Goal: Information Seeking & Learning: Learn about a topic

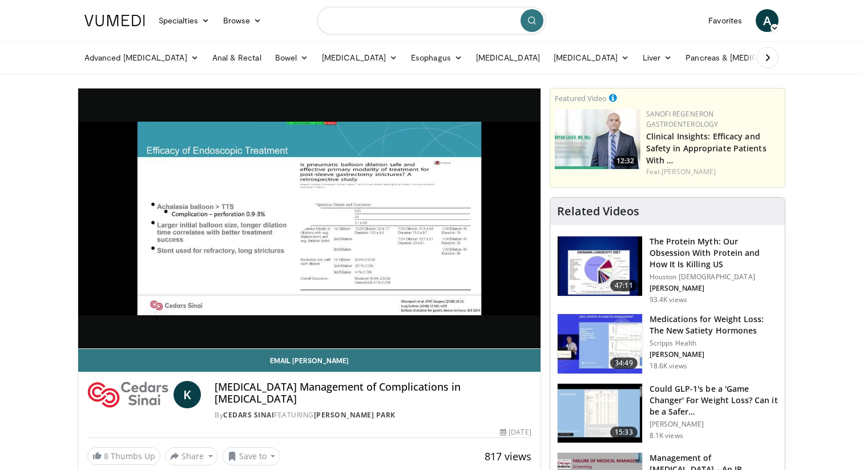
click at [375, 20] on input "Search topics, interventions" at bounding box center [431, 20] width 228 height 27
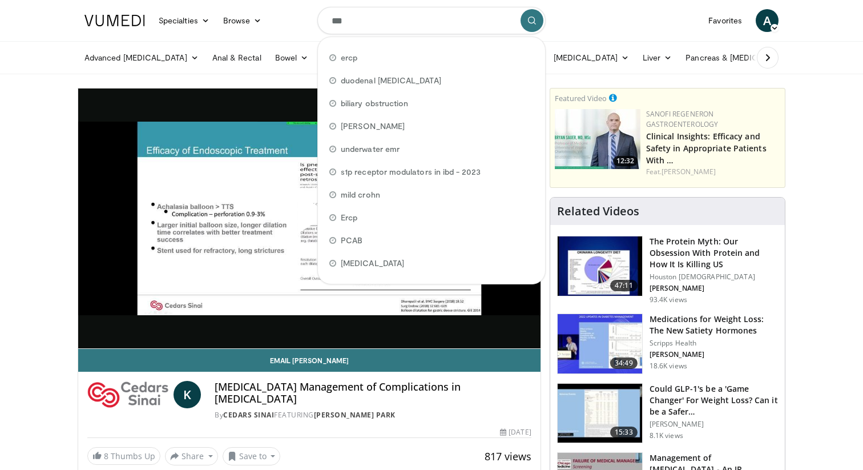
type input "****"
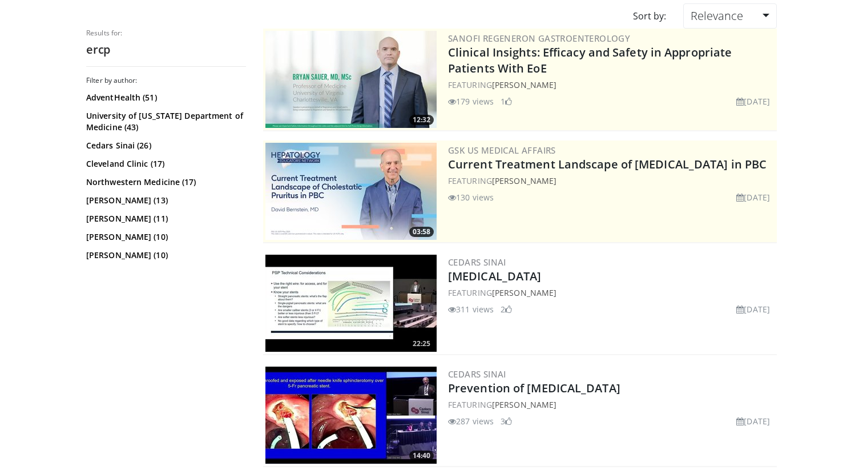
scroll to position [99, 0]
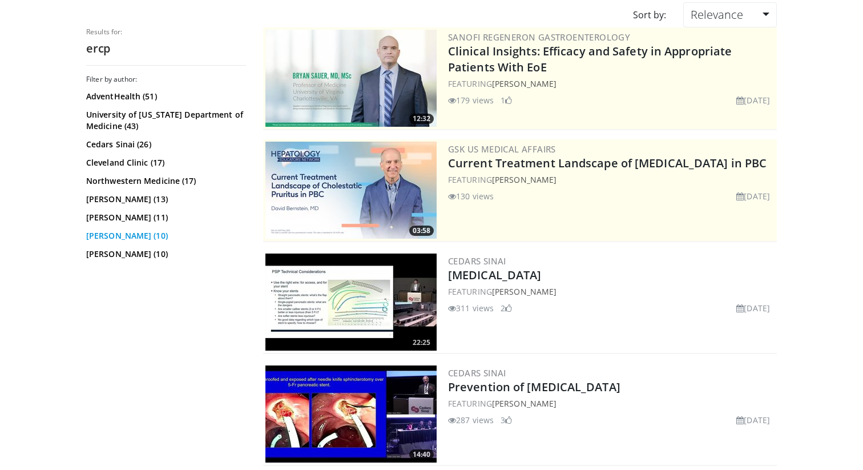
click at [132, 241] on link "Nageshwar Reddy (10)" at bounding box center [164, 235] width 157 height 11
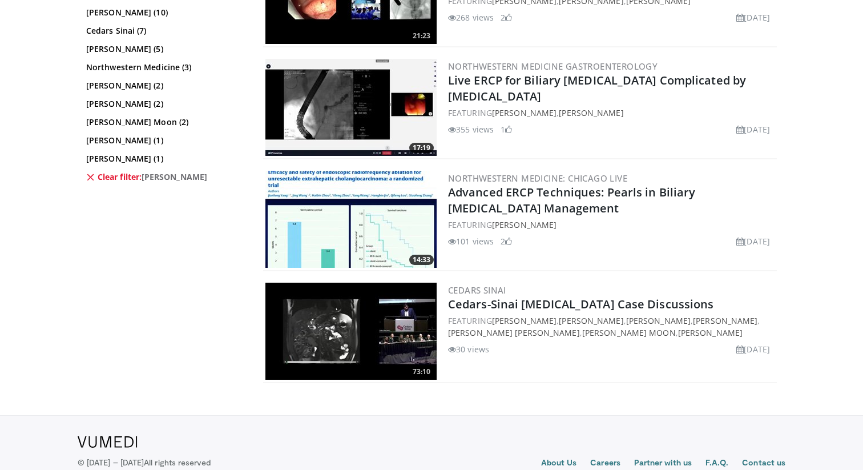
scroll to position [732, 0]
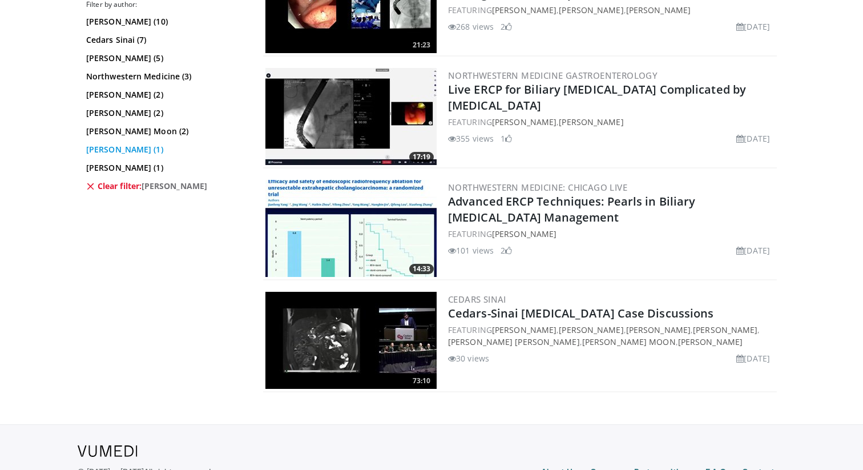
click at [135, 152] on link "Srinadh Komanduri (1)" at bounding box center [164, 149] width 157 height 11
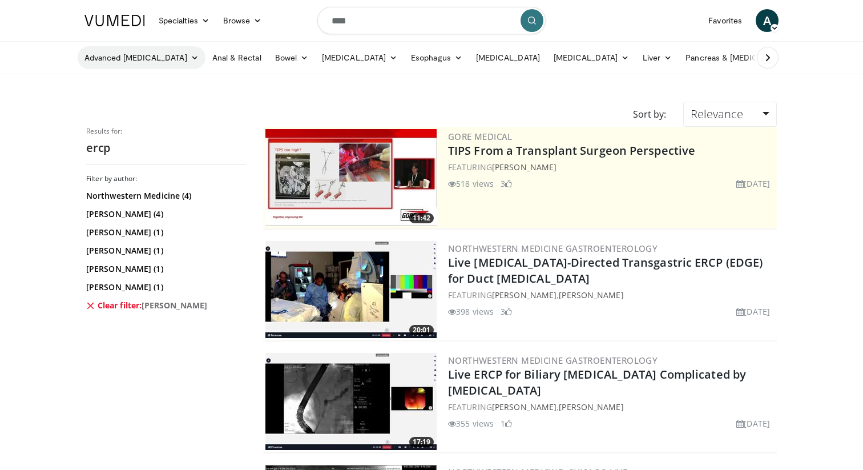
click at [156, 62] on link "Advanced [MEDICAL_DATA]" at bounding box center [142, 57] width 128 height 23
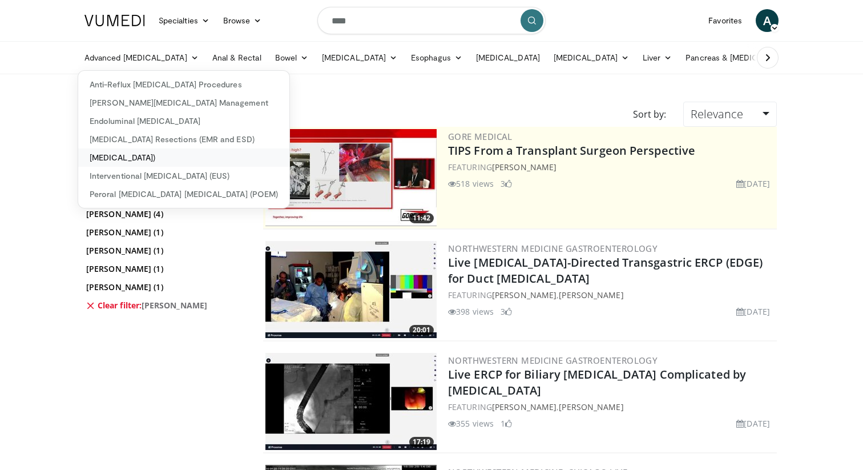
click at [176, 159] on link "[MEDICAL_DATA])" at bounding box center [183, 157] width 211 height 18
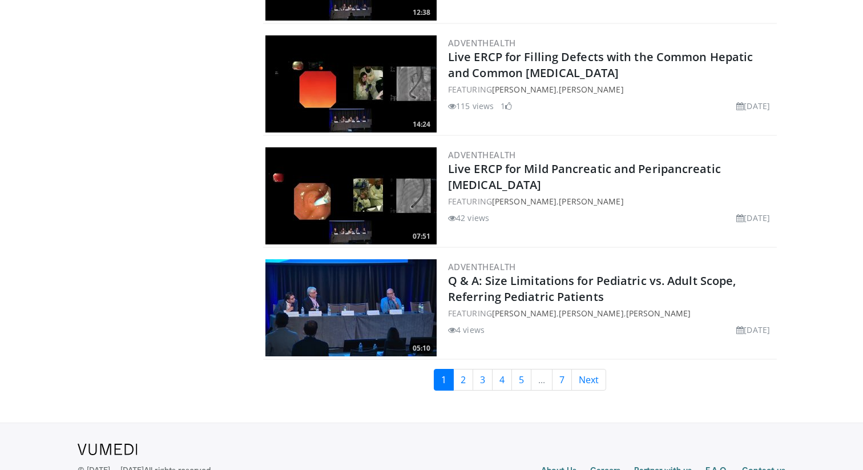
scroll to position [2596, 0]
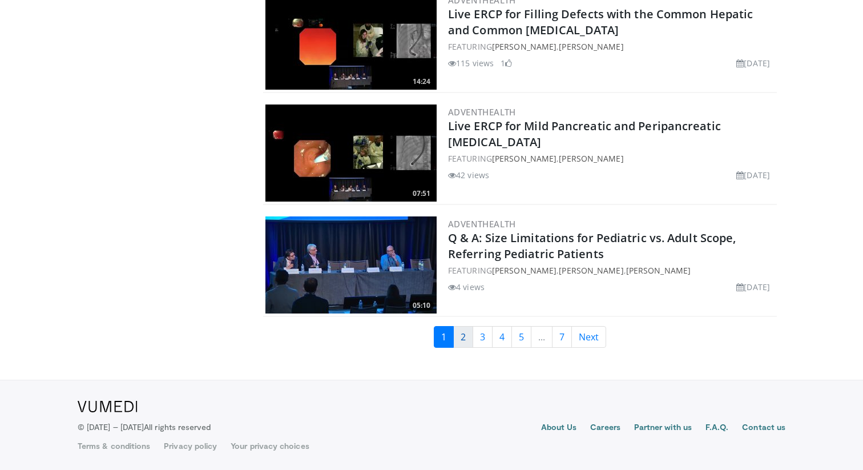
click at [464, 337] on link "2" at bounding box center [463, 337] width 20 height 22
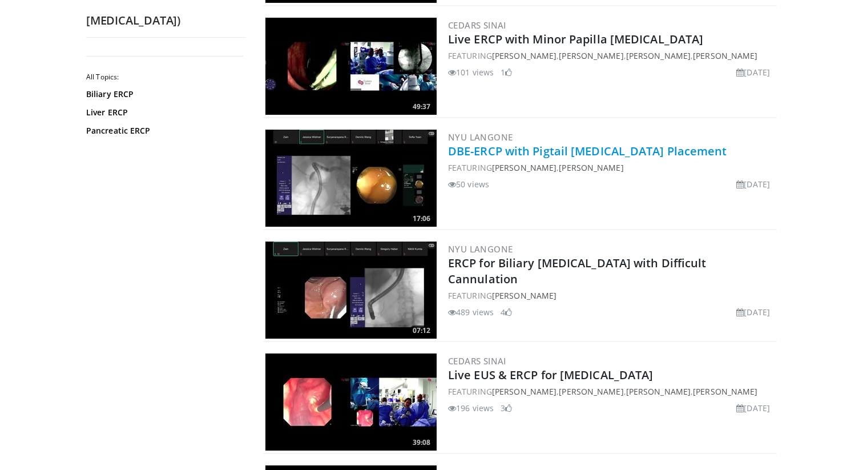
scroll to position [1238, 0]
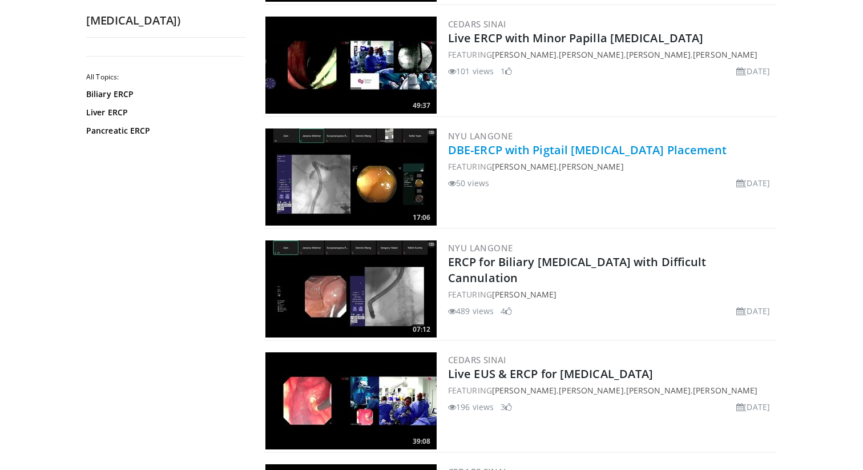
click at [527, 142] on link "DBE-ERCP with Pigtail [MEDICAL_DATA] Placement" at bounding box center [587, 149] width 279 height 15
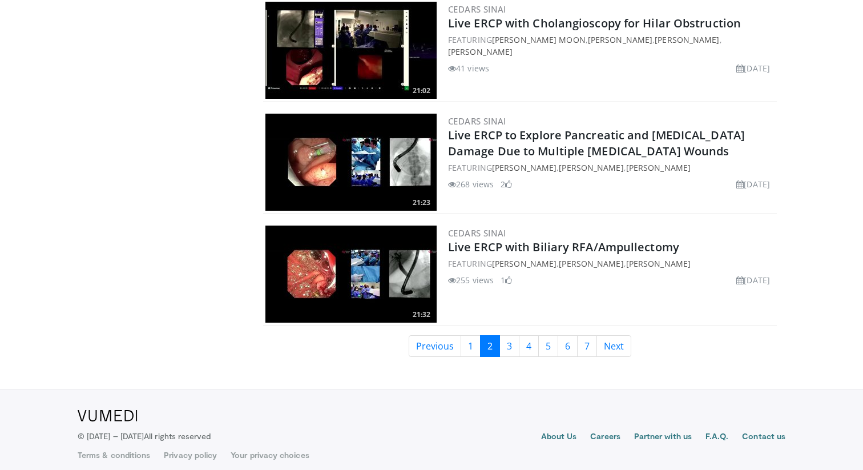
scroll to position [2596, 0]
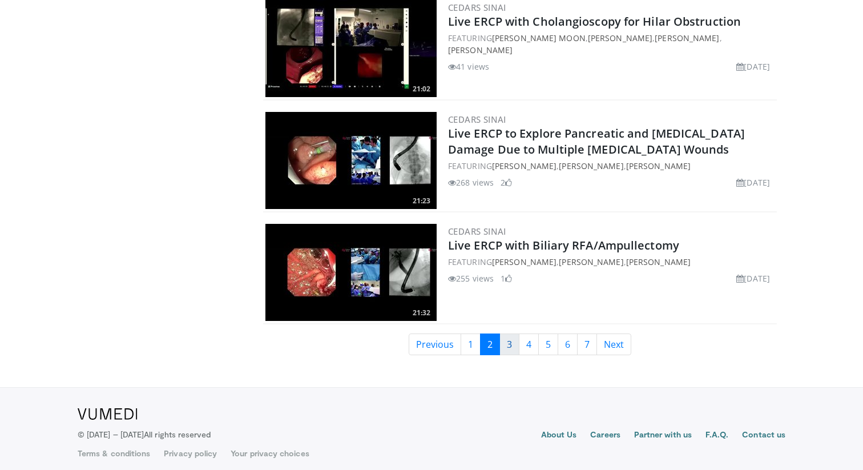
click at [511, 343] on link "3" at bounding box center [509, 344] width 20 height 22
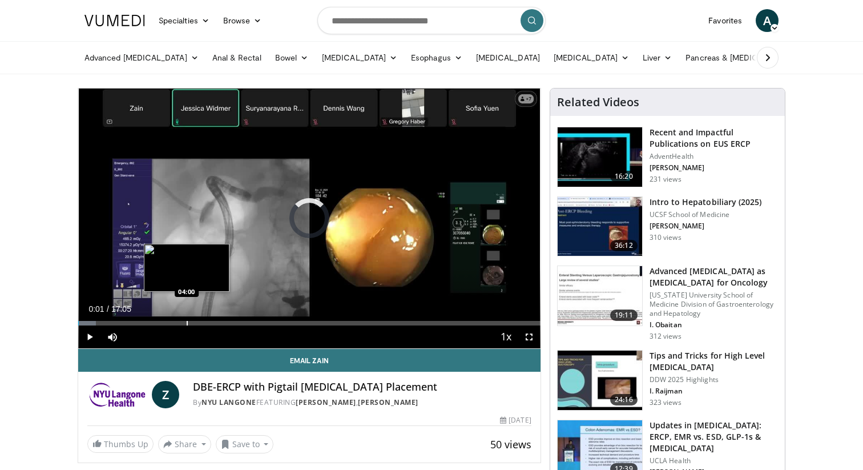
click at [187, 318] on div "Loaded : 3.86% 00:01 04:00" at bounding box center [309, 319] width 462 height 11
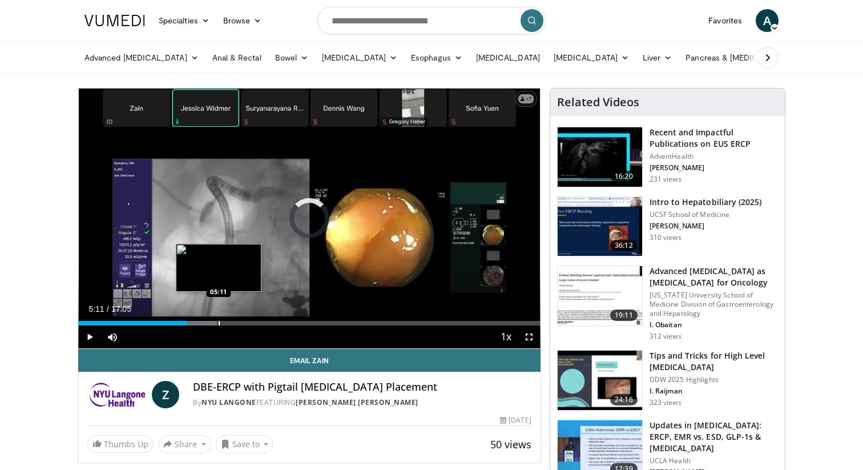
click at [219, 322] on div "Progress Bar" at bounding box center [219, 323] width 1 height 5
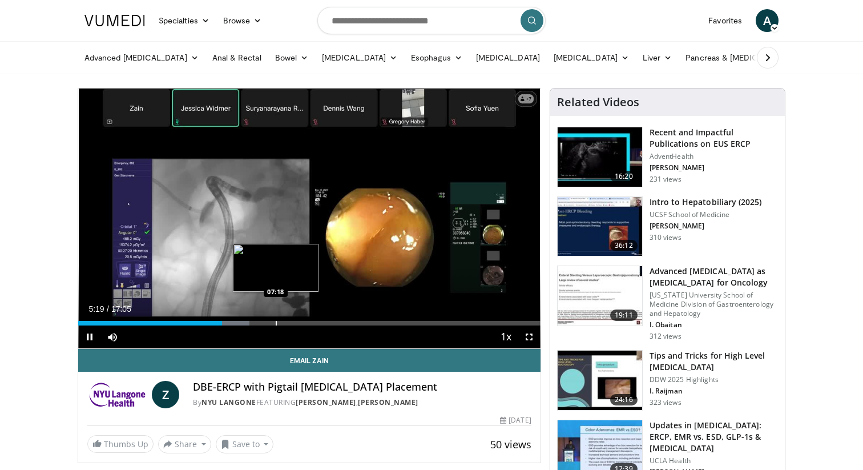
click at [276, 321] on video-js "**********" at bounding box center [309, 218] width 462 height 260
click at [276, 323] on div "Progress Bar" at bounding box center [276, 323] width 1 height 5
click at [301, 322] on div "Progress Bar" at bounding box center [300, 323] width 1 height 5
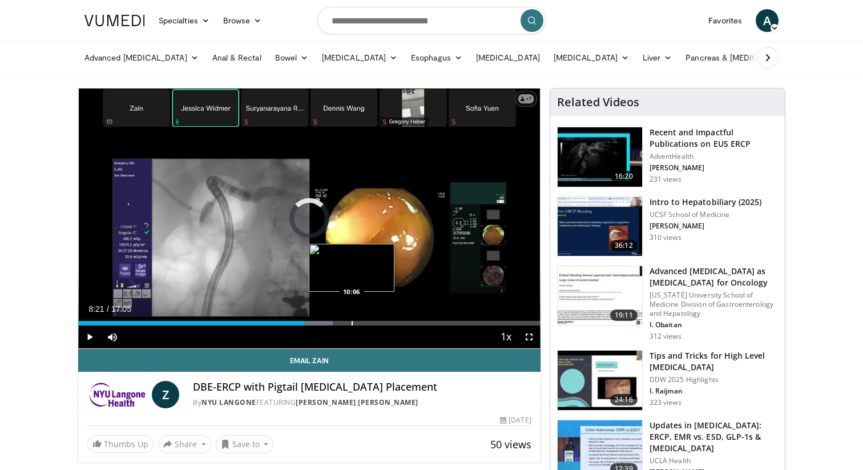
click at [351, 325] on div "Progress Bar" at bounding box center [351, 323] width 1 height 5
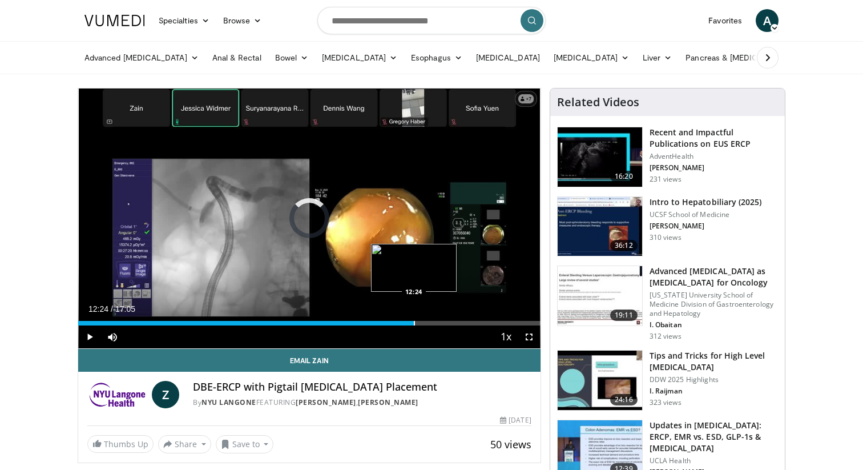
click at [414, 322] on div "Progress Bar" at bounding box center [414, 323] width 1 height 5
click at [438, 318] on div "Loaded : 79.30% 13:19 13:19" at bounding box center [309, 319] width 462 height 11
click at [463, 325] on div "Current Time 13:21 / Duration 17:05 Pause Skip Backward Skip Forward Mute Loade…" at bounding box center [309, 336] width 462 height 23
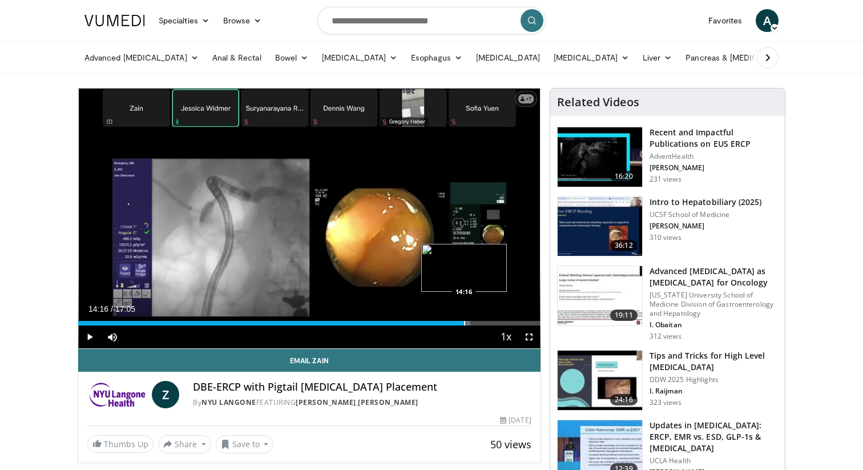
click at [464, 322] on div "Progress Bar" at bounding box center [464, 323] width 1 height 5
click at [486, 327] on div "Current Time 14:18 / Duration 17:05 Pause Skip Backward Skip Forward Mute Loade…" at bounding box center [309, 336] width 462 height 23
click at [491, 323] on div "Progress Bar" at bounding box center [487, 323] width 19 height 5
click at [515, 323] on div "Progress Bar" at bounding box center [515, 323] width 1 height 5
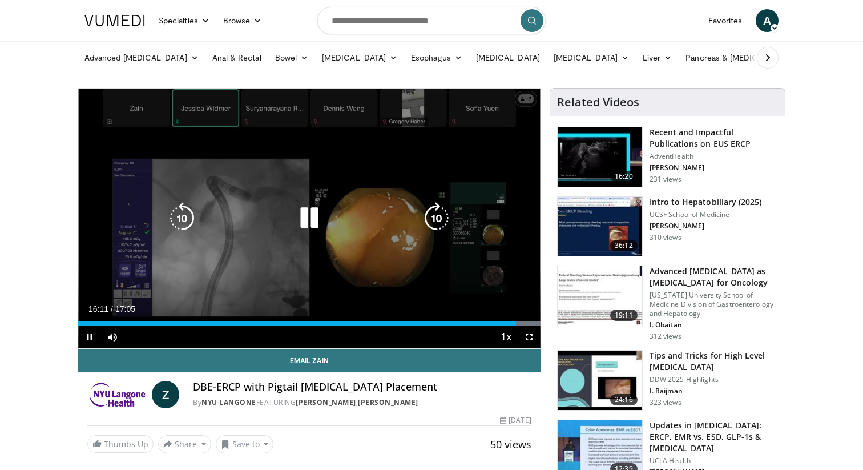
click at [508, 322] on video-js "**********" at bounding box center [309, 218] width 462 height 260
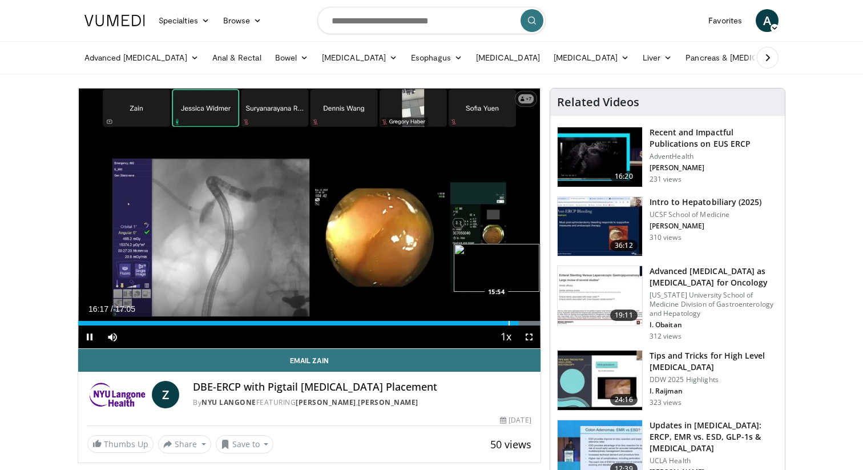
click at [508, 324] on div "Progress Bar" at bounding box center [508, 323] width 1 height 5
click at [492, 325] on div "Current Time 16:03 / Duration 17:05 Pause Skip Backward Skip Forward Mute Loade…" at bounding box center [309, 336] width 462 height 23
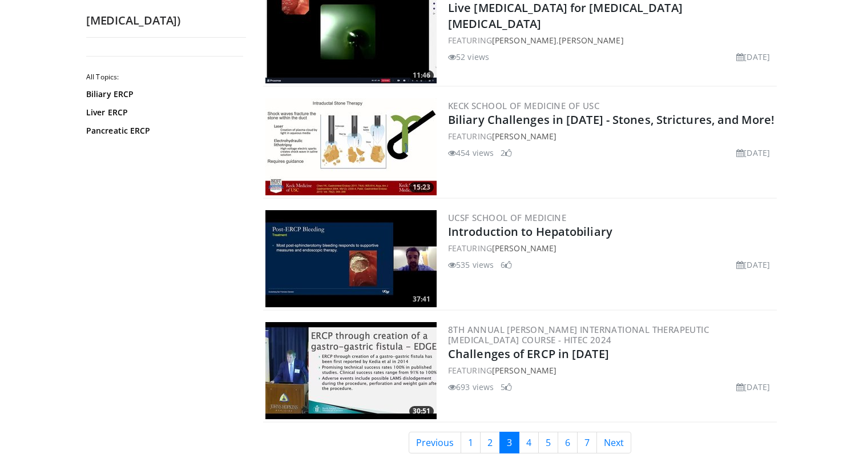
scroll to position [2492, 0]
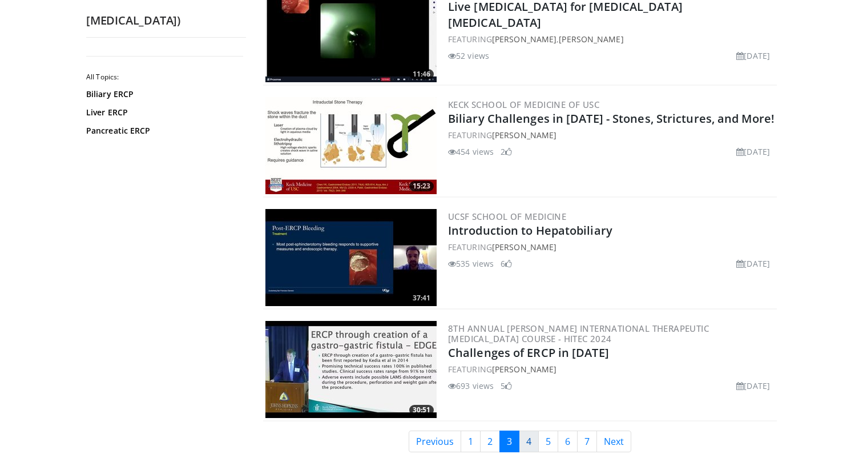
click at [527, 439] on link "4" at bounding box center [529, 441] width 20 height 22
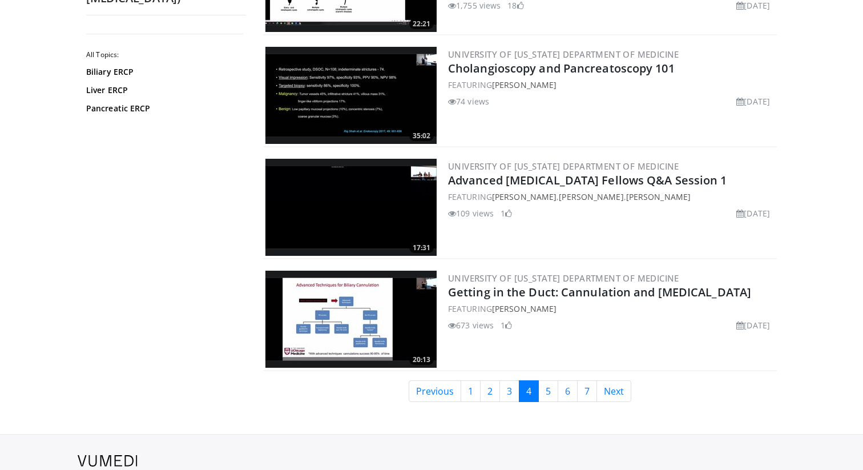
scroll to position [2596, 0]
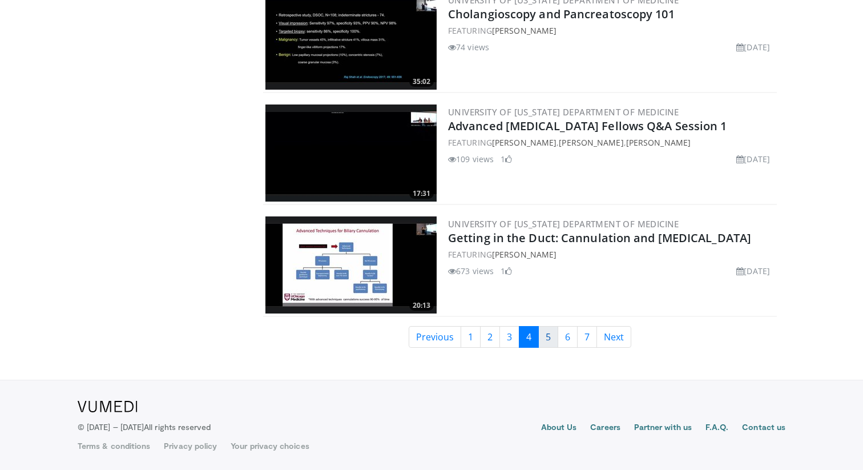
click at [553, 338] on link "5" at bounding box center [548, 337] width 20 height 22
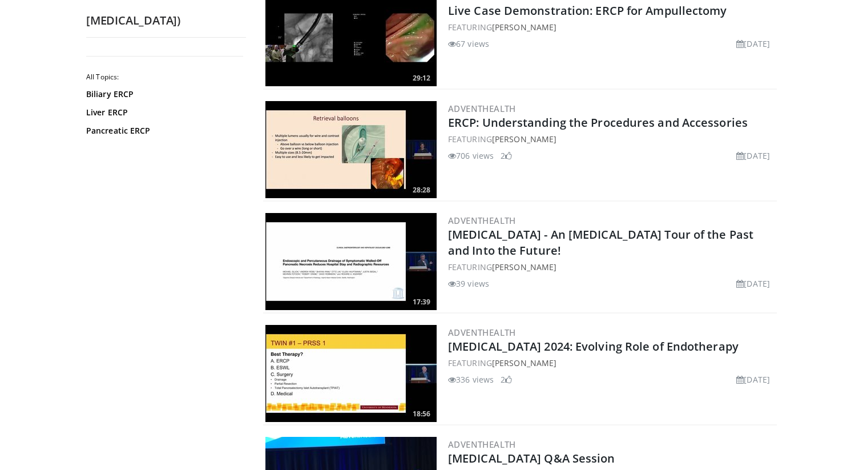
scroll to position [1115, 0]
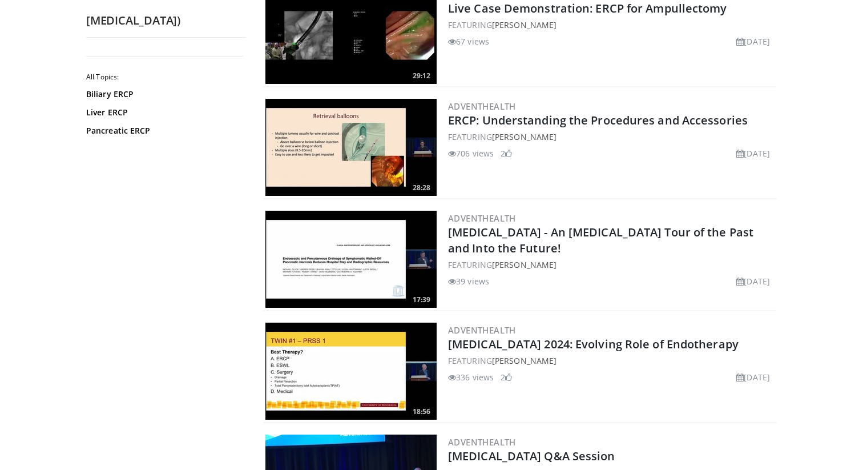
click at [315, 116] on img at bounding box center [350, 147] width 171 height 97
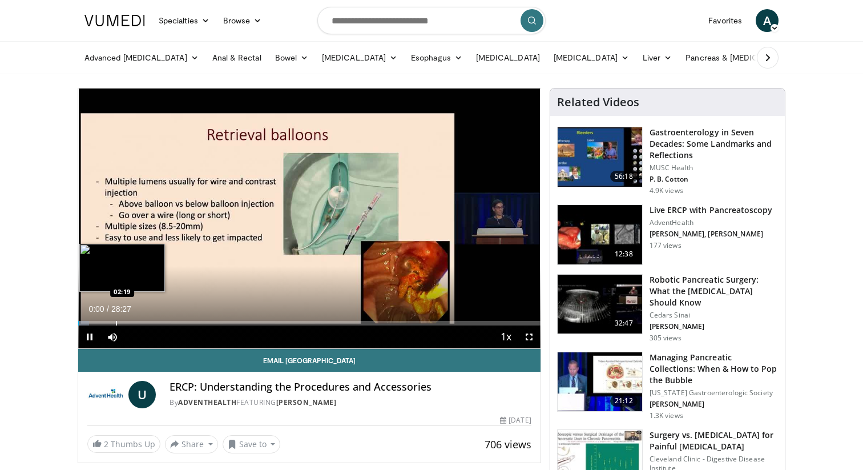
click at [116, 323] on div "Progress Bar" at bounding box center [116, 323] width 1 height 5
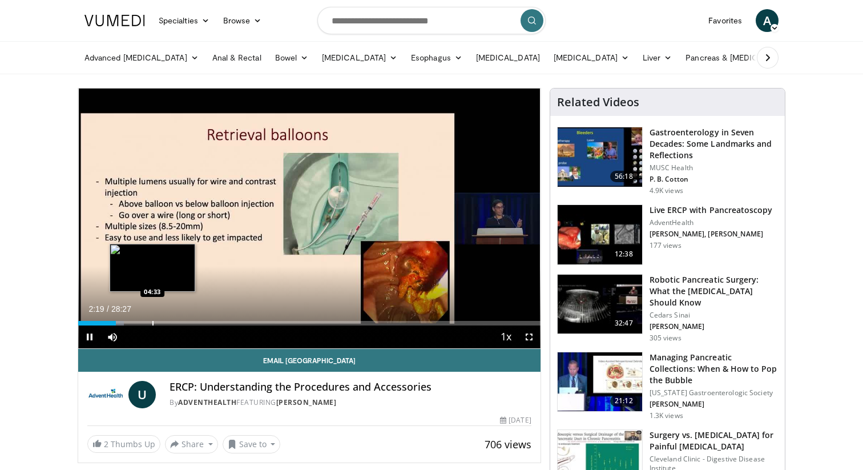
click at [152, 324] on div "Progress Bar" at bounding box center [152, 323] width 1 height 5
click at [172, 323] on div "Progress Bar" at bounding box center [172, 323] width 1 height 5
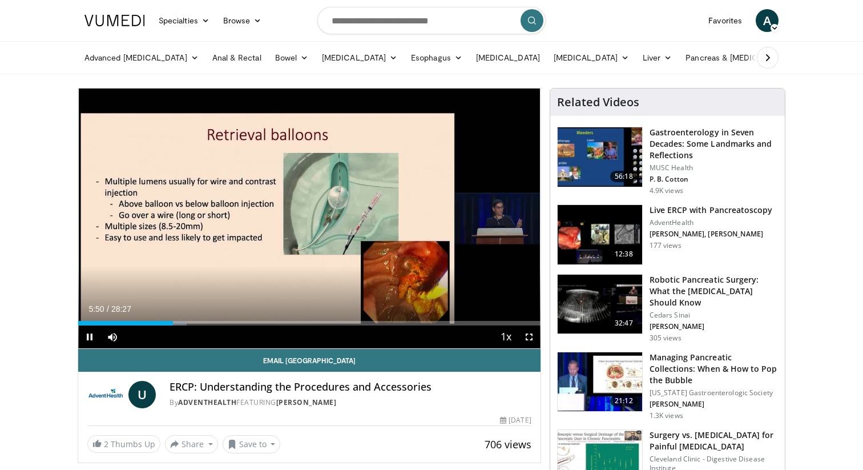
click at [195, 329] on video-js "**********" at bounding box center [309, 218] width 462 height 260
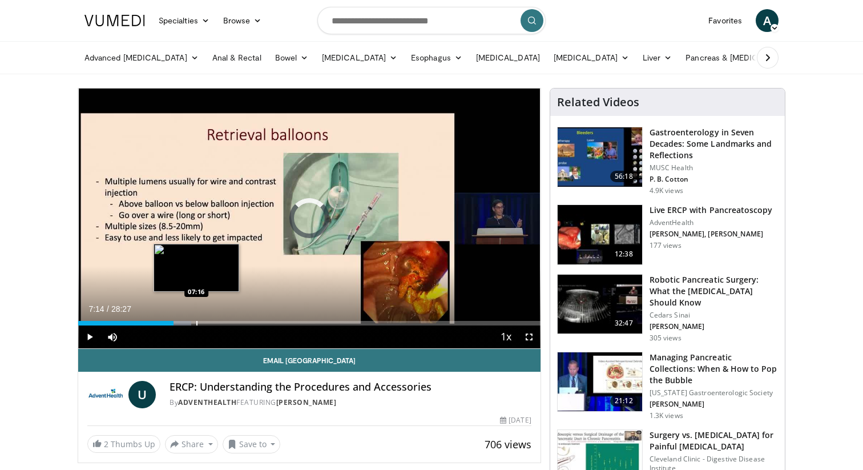
click at [196, 322] on div "Loaded : 24.40% 05:52 07:16" at bounding box center [309, 323] width 462 height 5
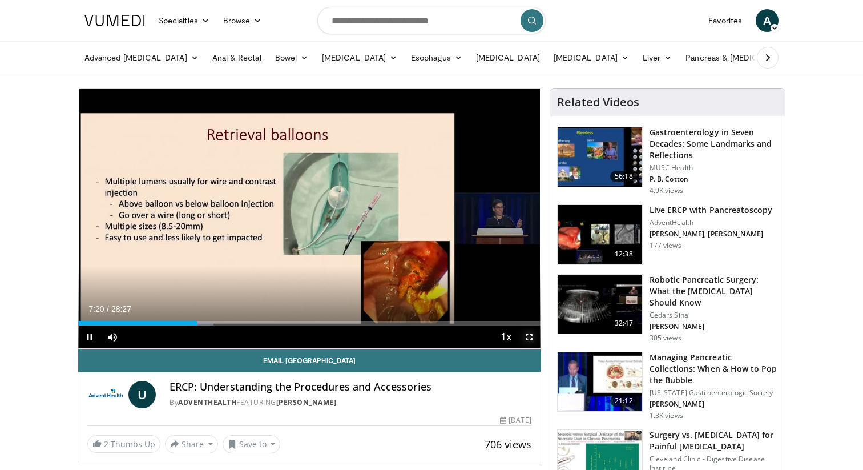
click at [529, 341] on span "Video Player" at bounding box center [528, 336] width 23 height 23
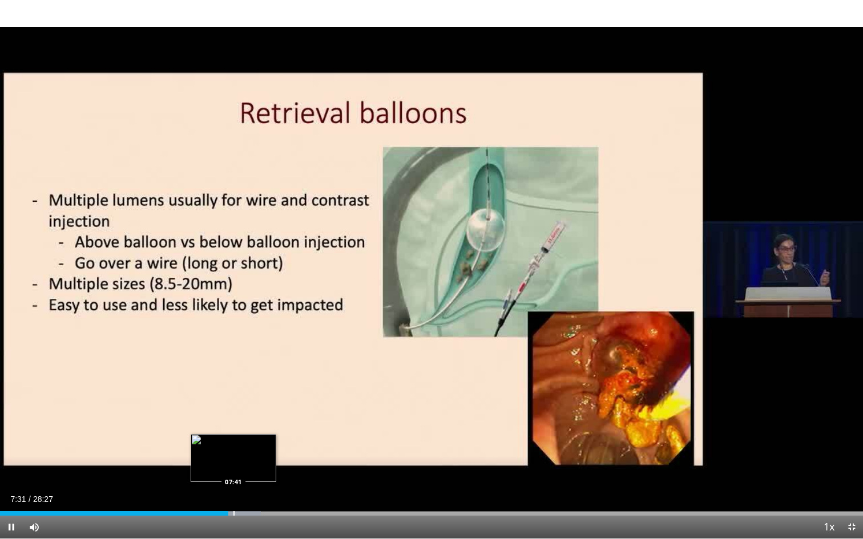
click at [233, 469] on video-js "**********" at bounding box center [431, 269] width 863 height 539
click at [234, 469] on div "Progress Bar" at bounding box center [234, 513] width 1 height 5
click at [236, 469] on div "Progress Bar" at bounding box center [236, 513] width 1 height 5
click at [267, 469] on div "Progress Bar" at bounding box center [267, 513] width 1 height 5
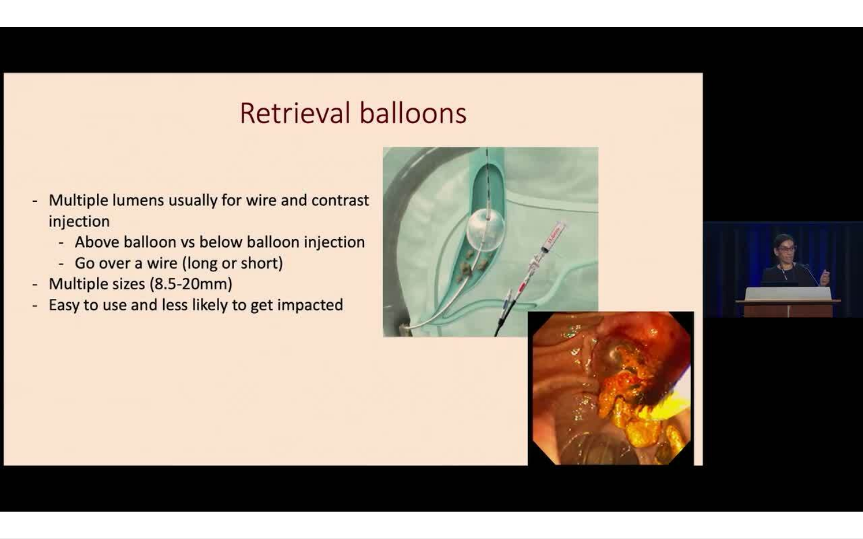
click at [277, 469] on div "10 seconds Tap to unmute" at bounding box center [431, 269] width 863 height 539
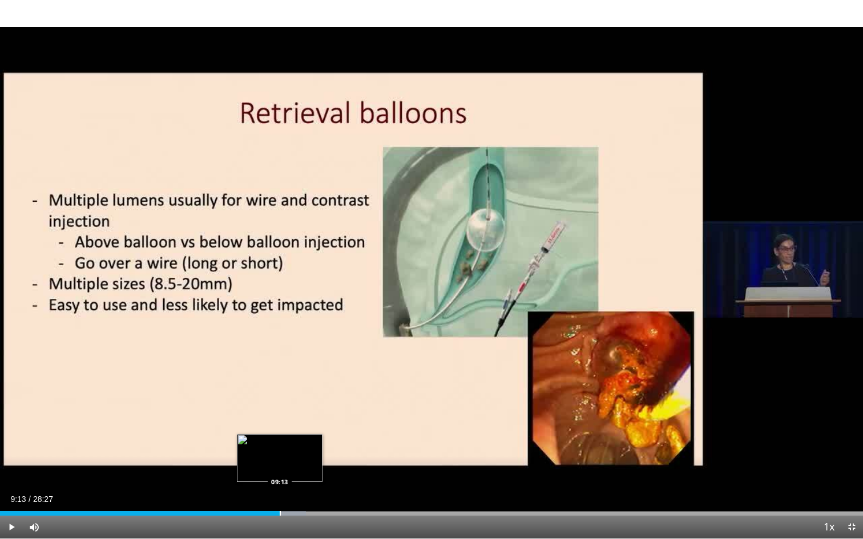
click at [280, 469] on div "Progress Bar" at bounding box center [280, 513] width 1 height 5
click at [11, 469] on span "Video Player" at bounding box center [11, 527] width 23 height 23
click at [15, 469] on span "Video Player" at bounding box center [11, 527] width 23 height 23
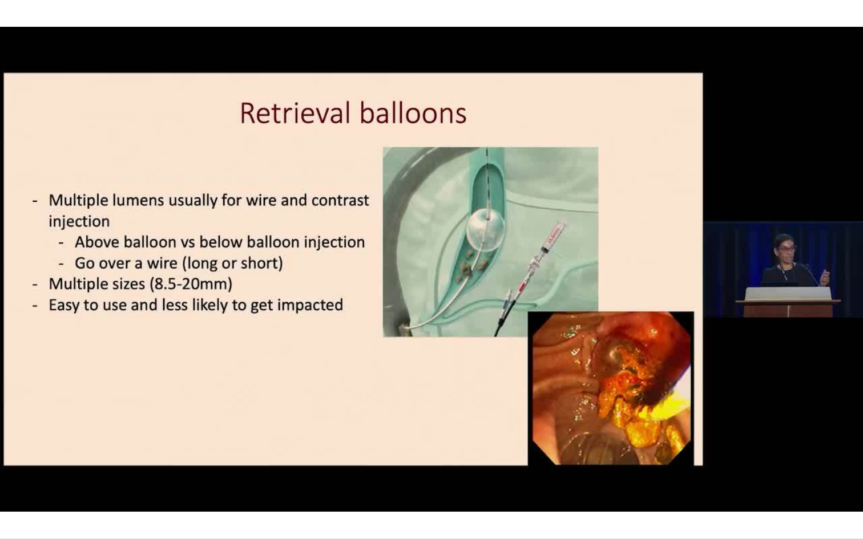
click at [13, 469] on video-js "**********" at bounding box center [431, 269] width 863 height 539
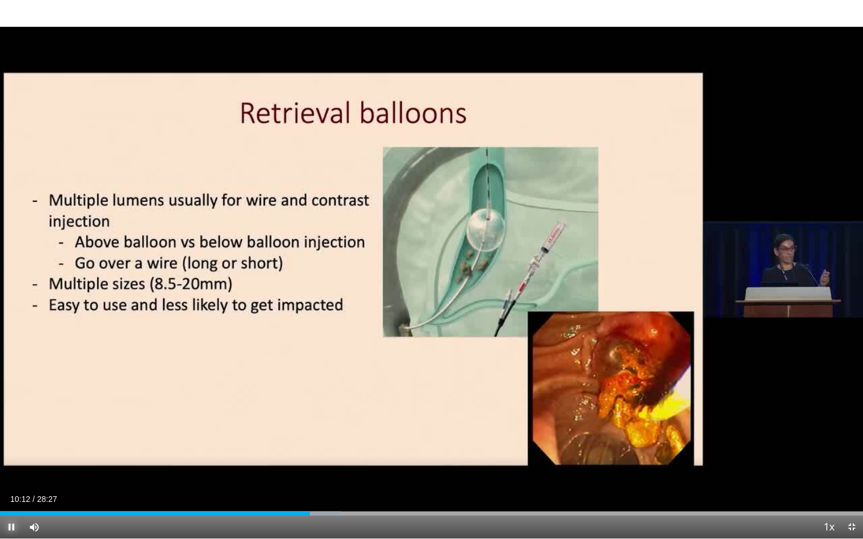
click at [13, 469] on span "Video Player" at bounding box center [11, 527] width 23 height 23
click at [326, 469] on div "Progress Bar" at bounding box center [326, 513] width 1 height 5
click at [333, 469] on div "Progress Bar" at bounding box center [333, 513] width 1 height 5
click at [340, 469] on div "Progress Bar" at bounding box center [340, 513] width 1 height 5
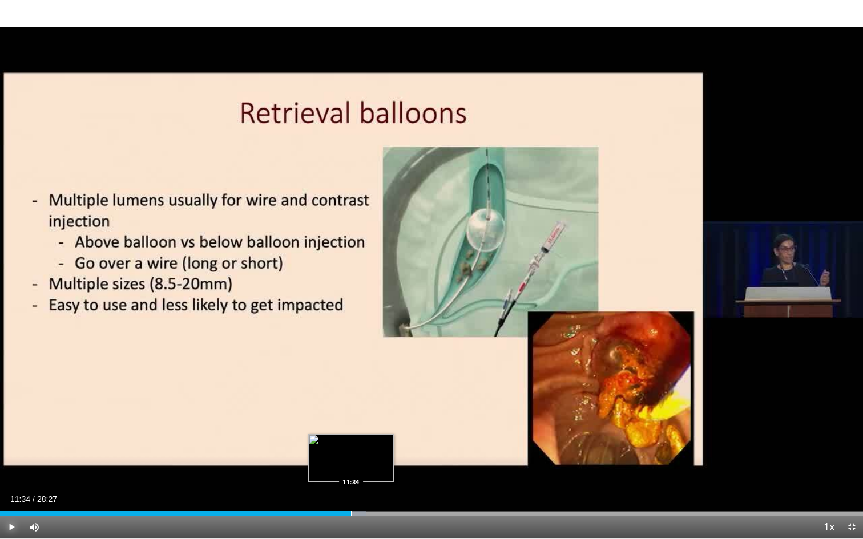
click at [351, 469] on div "Progress Bar" at bounding box center [351, 513] width 1 height 5
click at [362, 469] on div "Progress Bar" at bounding box center [362, 513] width 1 height 5
click at [367, 469] on div "Progress Bar" at bounding box center [367, 513] width 1 height 5
click at [374, 469] on div "Progress Bar" at bounding box center [374, 513] width 1 height 5
click at [383, 469] on div "Progress Bar" at bounding box center [383, 513] width 1 height 5
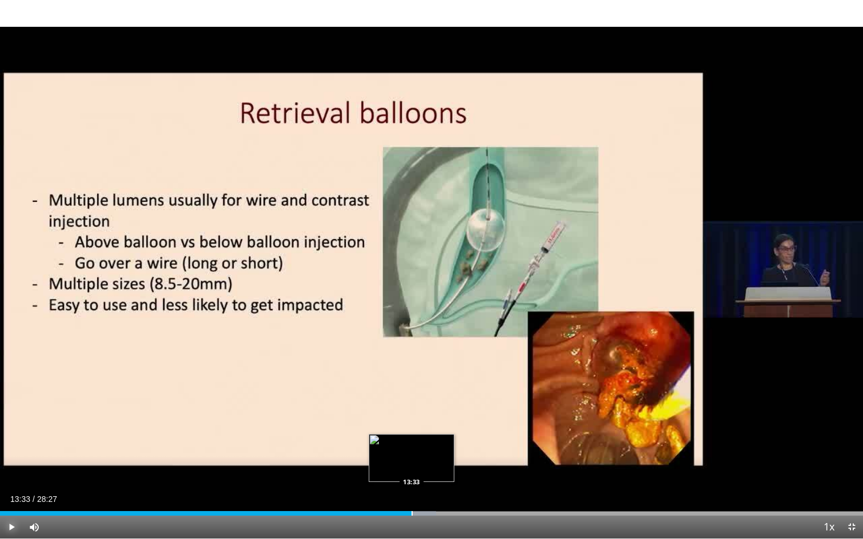
click at [411, 469] on div "Progress Bar" at bounding box center [411, 513] width 1 height 5
click at [414, 469] on div "Progress Bar" at bounding box center [414, 513] width 1 height 5
click at [420, 469] on div "Progress Bar" at bounding box center [420, 513] width 1 height 5
click at [433, 469] on div "Progress Bar" at bounding box center [433, 513] width 1 height 5
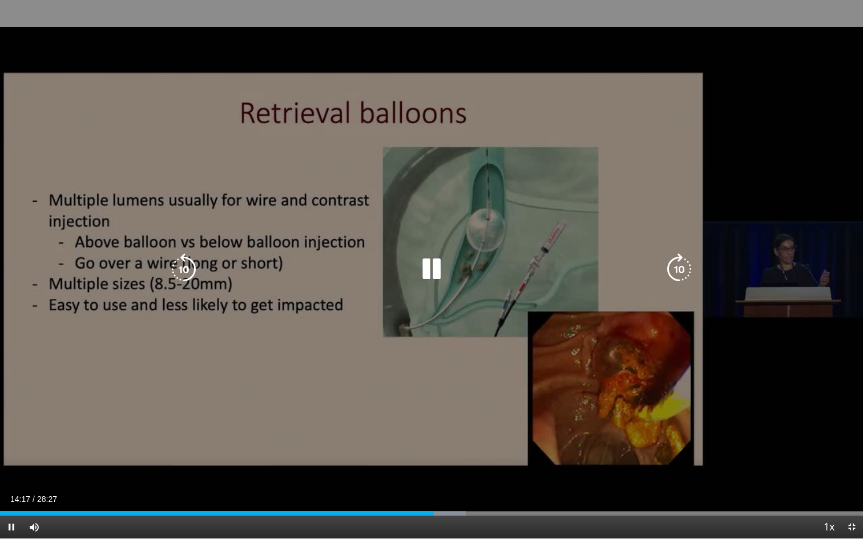
click at [439, 469] on video-js "**********" at bounding box center [431, 269] width 863 height 539
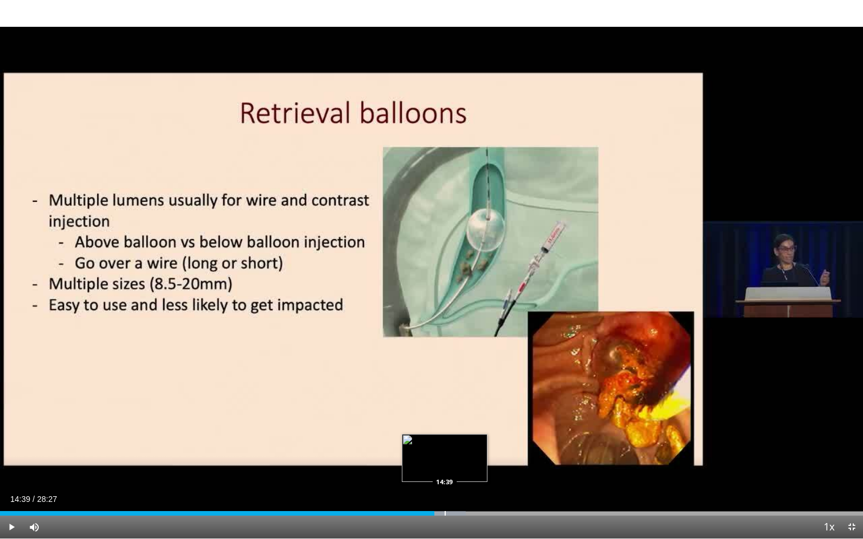
click at [444, 469] on div "Progress Bar" at bounding box center [444, 513] width 1 height 5
click at [455, 469] on video-js "**********" at bounding box center [431, 269] width 863 height 539
click at [459, 469] on div "Progress Bar" at bounding box center [459, 513] width 1 height 5
click at [471, 469] on div "Progress Bar" at bounding box center [471, 513] width 1 height 5
click at [482, 469] on div "Progress Bar" at bounding box center [482, 513] width 1 height 5
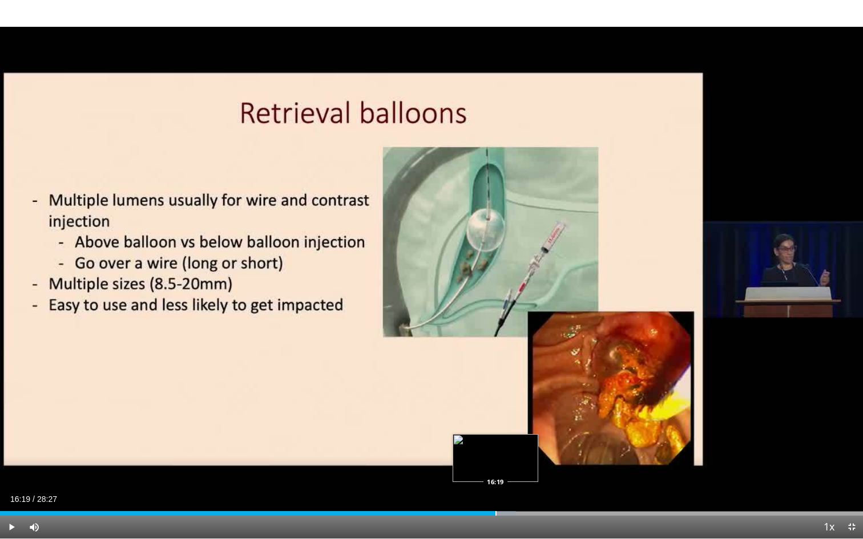
click at [495, 469] on div "Progress Bar" at bounding box center [495, 513] width 1 height 5
click at [509, 469] on div "Progress Bar" at bounding box center [509, 513] width 1 height 5
click at [519, 469] on div "Progress Bar" at bounding box center [519, 513] width 1 height 5
click at [532, 469] on div "Progress Bar" at bounding box center [531, 513] width 1 height 5
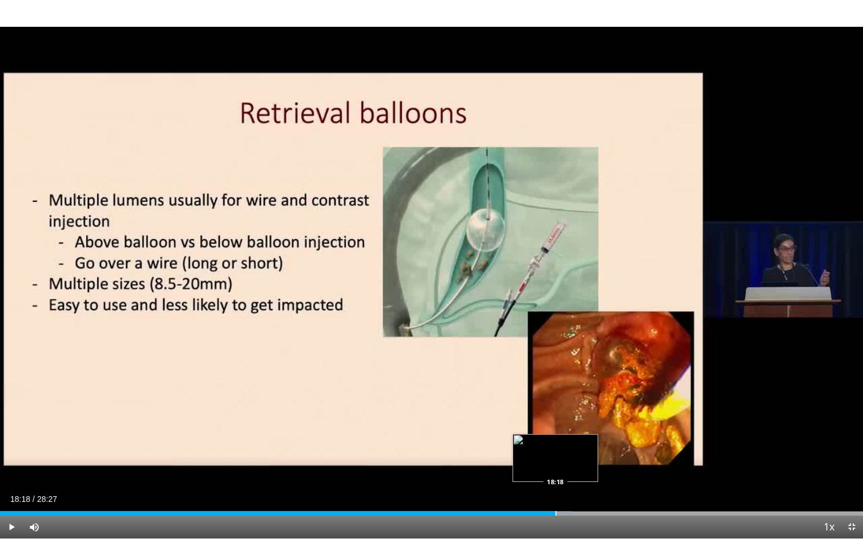
click at [555, 469] on div "Progress Bar" at bounding box center [555, 513] width 1 height 5
click at [570, 469] on div "Progress Bar" at bounding box center [570, 513] width 1 height 5
click at [578, 469] on div "Progress Bar" at bounding box center [578, 513] width 1 height 5
click at [589, 469] on div "Progress Bar" at bounding box center [589, 513] width 1 height 5
click at [599, 469] on div "Progress Bar" at bounding box center [598, 513] width 1 height 5
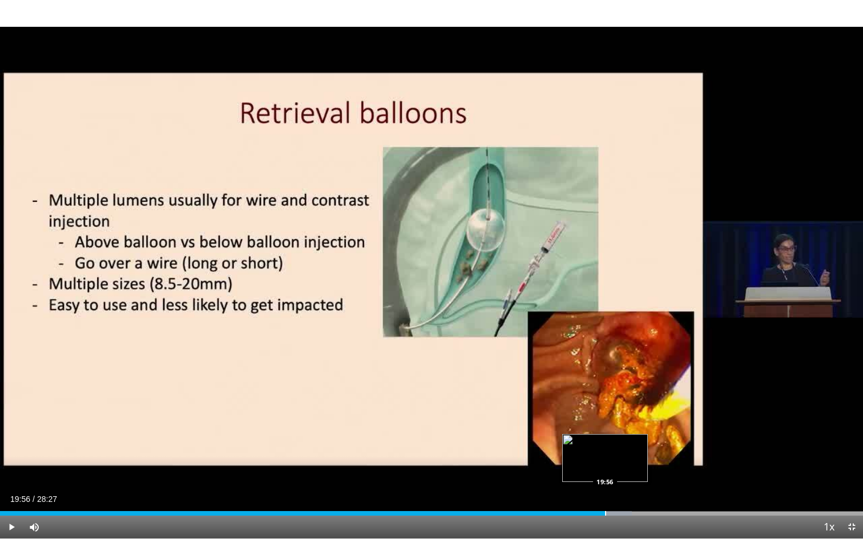
click at [605, 469] on div "Progress Bar" at bounding box center [605, 513] width 1 height 5
click at [612, 469] on div "Progress Bar" at bounding box center [612, 513] width 1 height 5
click at [623, 469] on div "Progress Bar" at bounding box center [623, 513] width 1 height 5
click at [631, 469] on div "Progress Bar" at bounding box center [631, 513] width 1 height 5
click at [640, 469] on div "Progress Bar" at bounding box center [640, 513] width 1 height 5
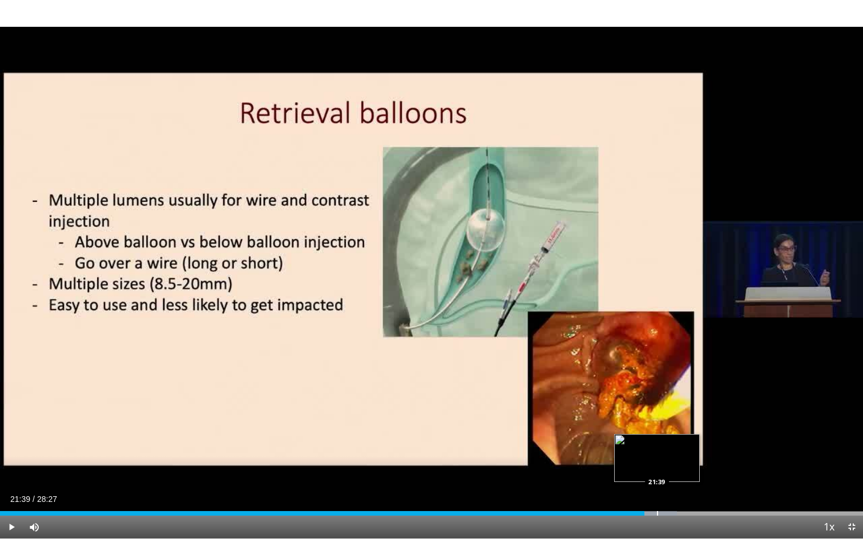
click at [657, 469] on div "Progress Bar" at bounding box center [657, 513] width 1 height 5
click at [665, 469] on div "Progress Bar" at bounding box center [665, 513] width 1 height 5
click at [675, 469] on div "Progress Bar" at bounding box center [675, 513] width 1 height 5
click at [692, 469] on div "Progress Bar" at bounding box center [692, 513] width 1 height 5
click at [705, 469] on div "Progress Bar" at bounding box center [705, 513] width 1 height 5
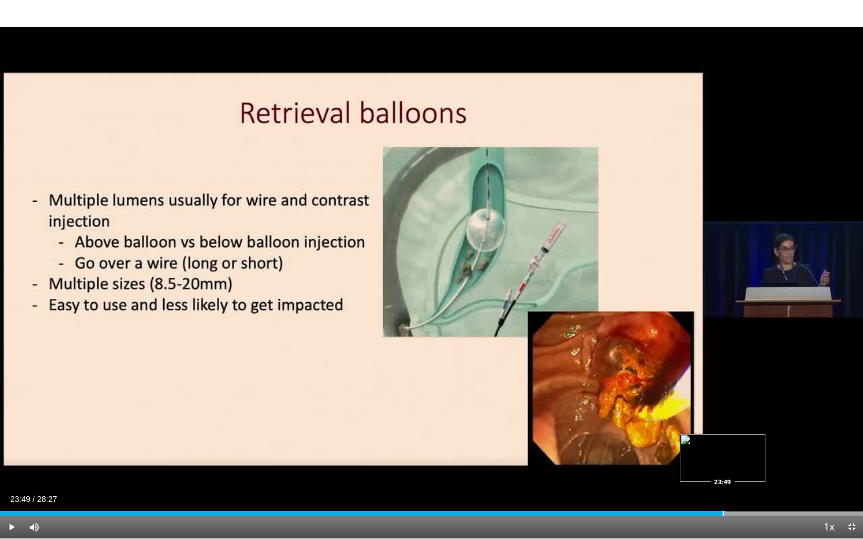
click at [722, 469] on div "Progress Bar" at bounding box center [722, 513] width 1 height 5
click at [735, 469] on div "Progress Bar" at bounding box center [735, 513] width 1 height 5
click at [751, 469] on div "Current Time 24:16 / Duration 28:27 Pause Skip Backward Skip Forward Mute 100% …" at bounding box center [431, 527] width 863 height 23
click at [747, 469] on div "Progress Bar" at bounding box center [747, 513] width 1 height 5
click at [765, 469] on div "Progress Bar" at bounding box center [765, 513] width 1 height 5
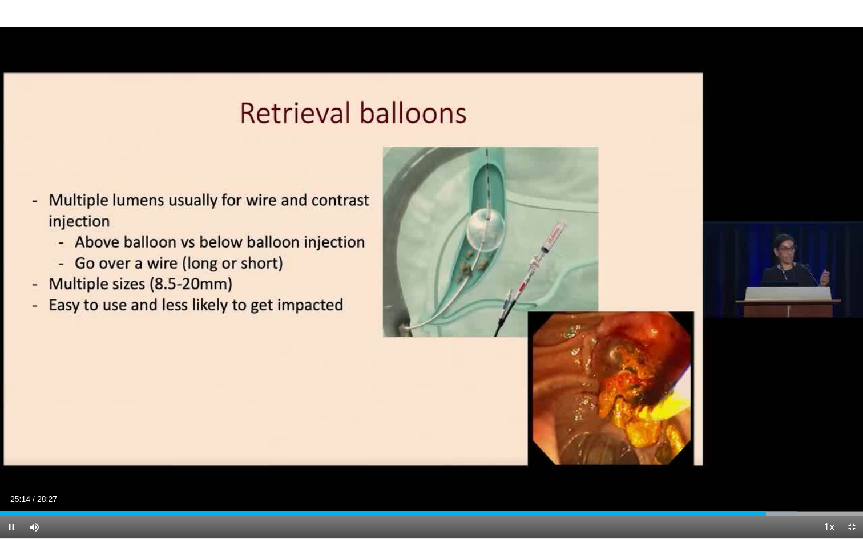
click at [776, 469] on div "Current Time 25:14 / Duration 28:27 Pause Skip Backward Skip Forward Mute 100% …" at bounding box center [431, 527] width 863 height 23
click at [768, 469] on div "Progress Bar" at bounding box center [768, 513] width 1 height 5
click at [764, 469] on div "Progress Bar" at bounding box center [764, 513] width 1 height 5
click at [760, 469] on div "Progress Bar" at bounding box center [760, 513] width 1 height 5
click at [754, 469] on div "Loaded : 92.98% 24:52 24:53" at bounding box center [431, 513] width 863 height 5
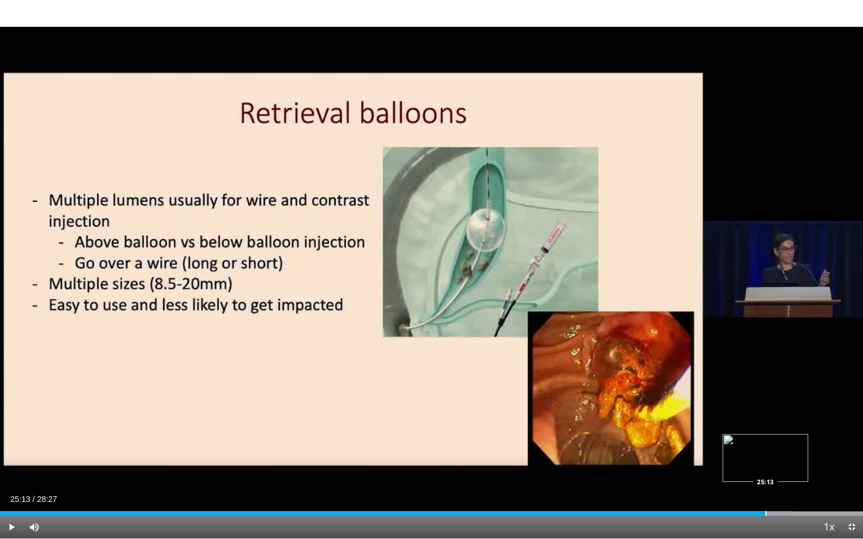
click at [765, 469] on div "Progress Bar" at bounding box center [765, 513] width 1 height 5
click at [772, 469] on div "Loaded : 92.40% 25:29 25:29" at bounding box center [431, 510] width 863 height 11
click at [777, 469] on div "Progress Bar" at bounding box center [777, 513] width 1 height 5
click at [779, 469] on div "Progress Bar" at bounding box center [779, 513] width 1 height 5
click at [835, 469] on div "Progress Bar" at bounding box center [835, 513] width 1 height 5
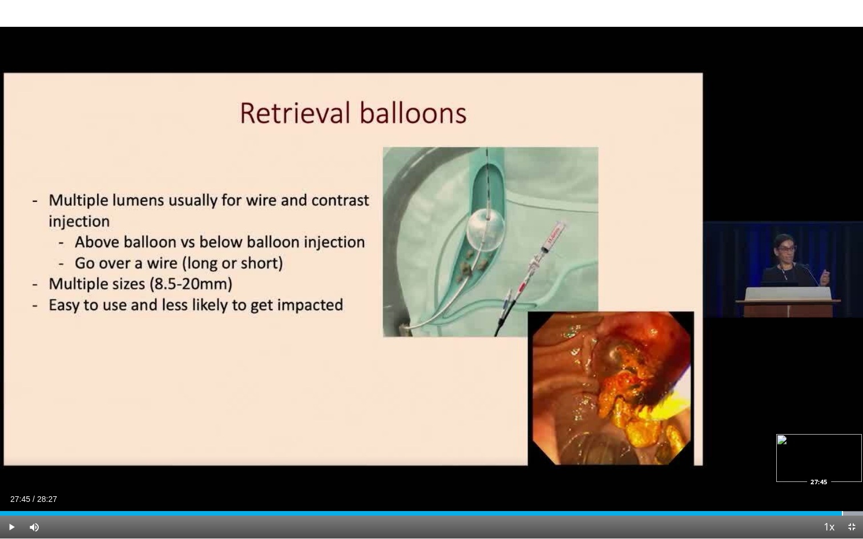
click at [841, 469] on div "Progress Bar" at bounding box center [841, 513] width 1 height 5
click at [851, 469] on div "Progress Bar" at bounding box center [851, 513] width 1 height 5
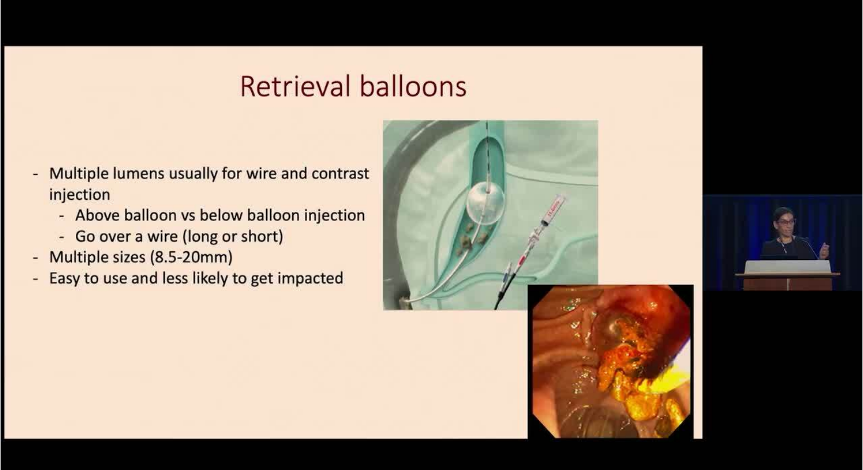
scroll to position [26, 0]
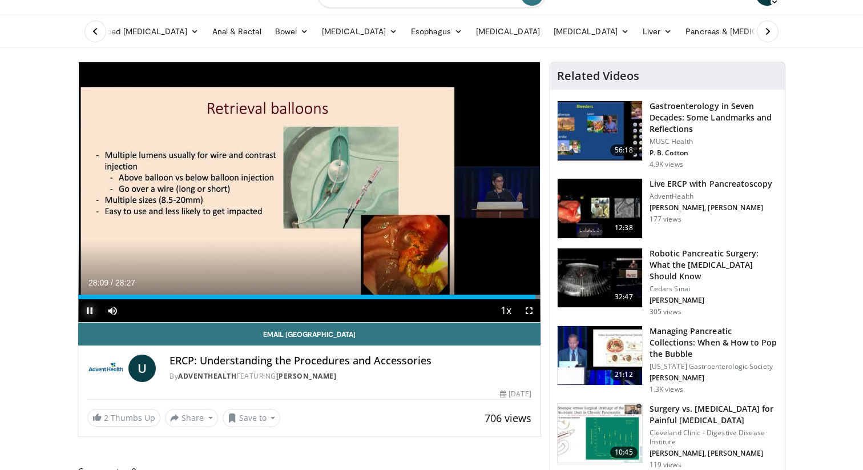
click at [94, 308] on span "Video Player" at bounding box center [89, 310] width 23 height 23
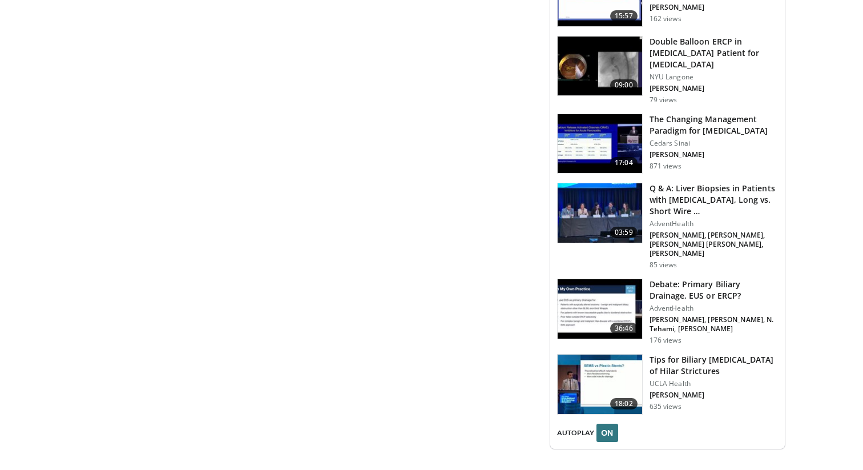
scroll to position [1258, 0]
